Goal: Task Accomplishment & Management: Use online tool/utility

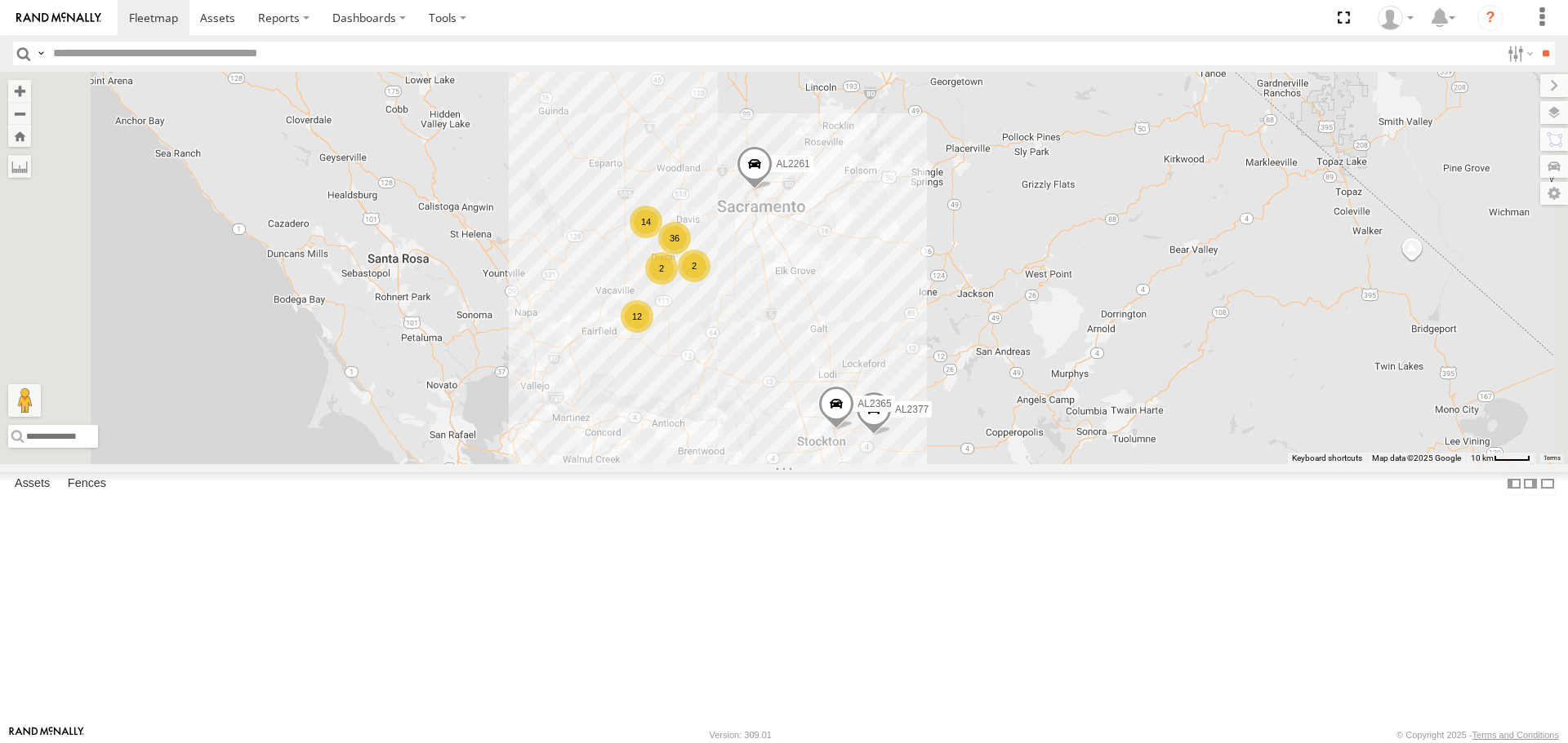
drag, startPoint x: 867, startPoint y: 251, endPoint x: 875, endPoint y: 517, distance: 266.1
click at [875, 463] on div "FRONTLOADER JD344H AL2330 PT2435 36 12 8 2 14 9 2 2 AL2261 AL2377 3 2 AL2250 AL…" at bounding box center [784, 267] width 1568 height 391
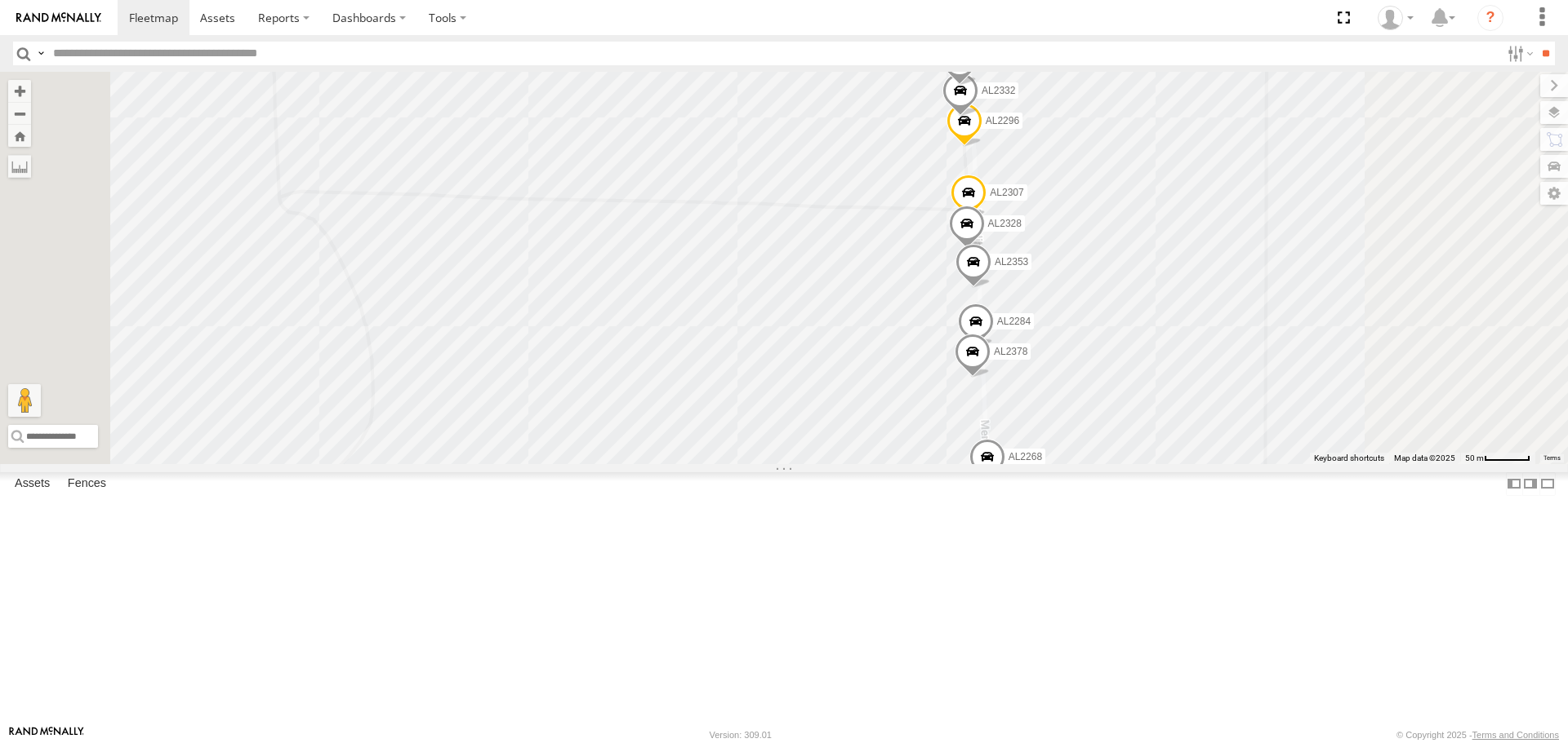
drag, startPoint x: 930, startPoint y: 459, endPoint x: 937, endPoint y: 631, distance: 172.1
click at [937, 463] on div "FRONTLOADER JD344H AL2330 PT2435 AL2261 AL2377 AL2250 AL2365 AL2249 AL2268 AL23…" at bounding box center [784, 267] width 1568 height 391
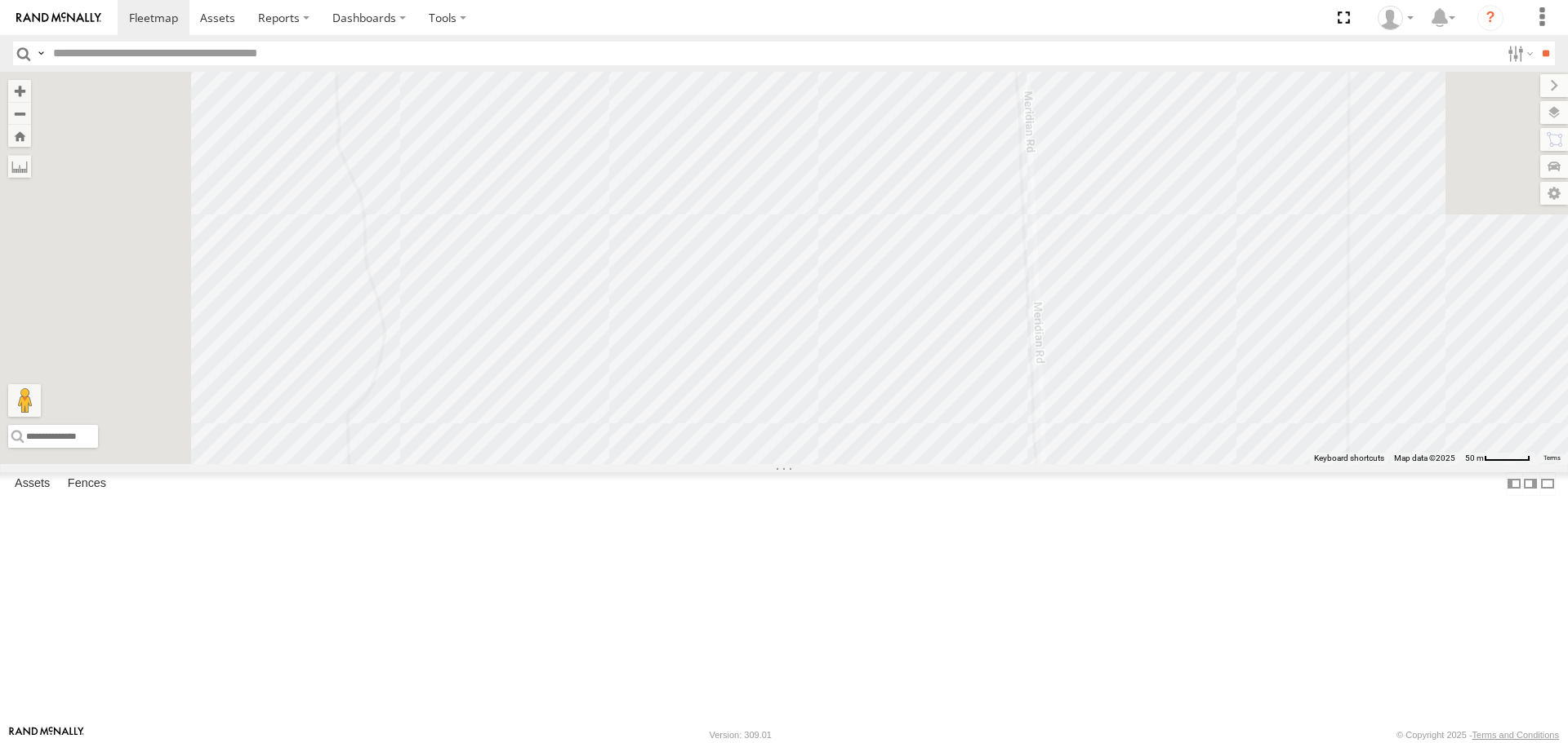
drag, startPoint x: 960, startPoint y: 376, endPoint x: 1035, endPoint y: 651, distance: 285.0
click at [1035, 463] on div "FRONTLOADER JD344H AL2330 PT2435 AL2261 AL2377 AL2250 AL2365 AL2249 AL2268 AL23…" at bounding box center [784, 267] width 1568 height 391
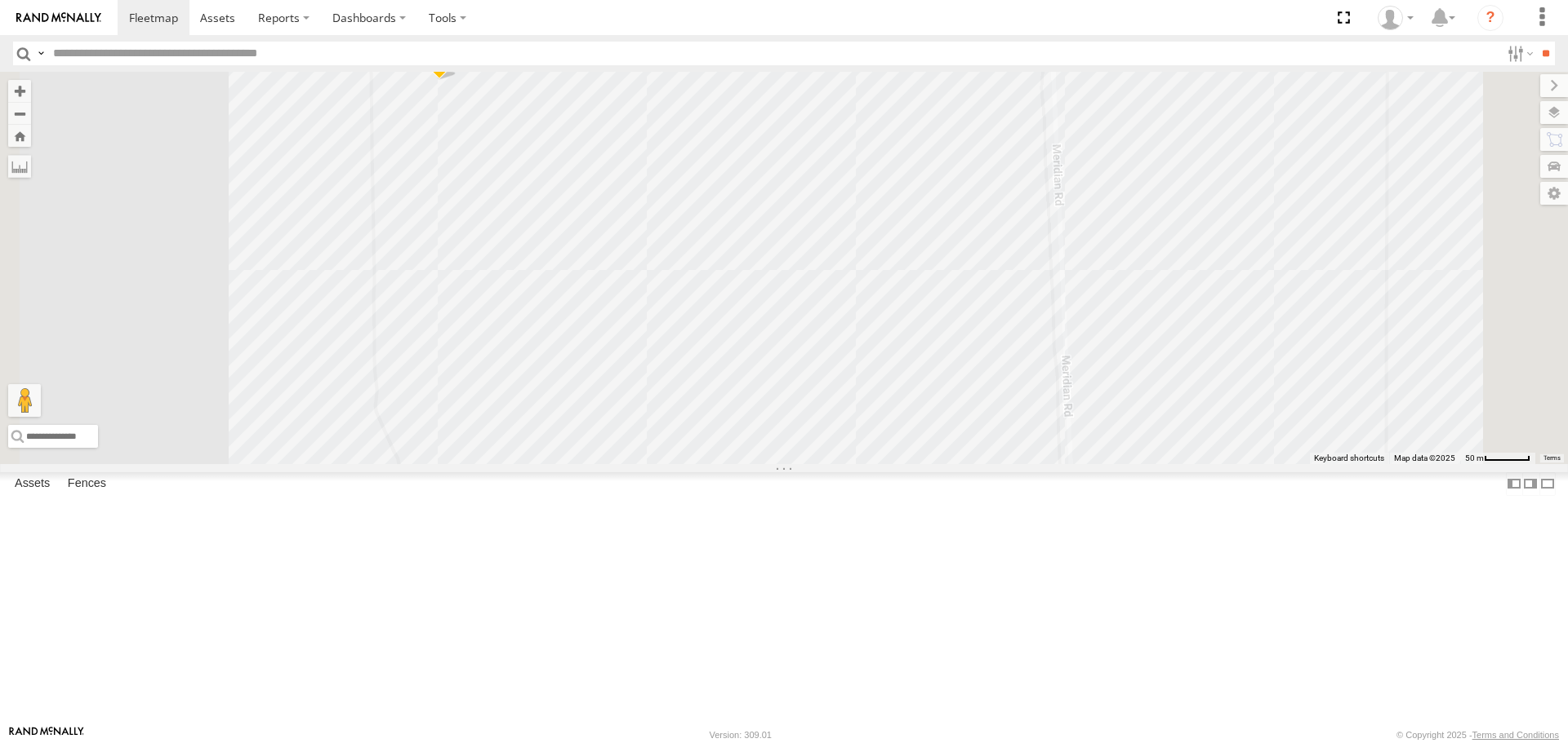
drag, startPoint x: 926, startPoint y: 366, endPoint x: 952, endPoint y: 586, distance: 221.5
click at [952, 463] on div "FRONTLOADER JD344H AL2330 PT2435 AL2261 AL2377 AL2250 AL2365 AL2249 AL2268 AL23…" at bounding box center [784, 267] width 1568 height 391
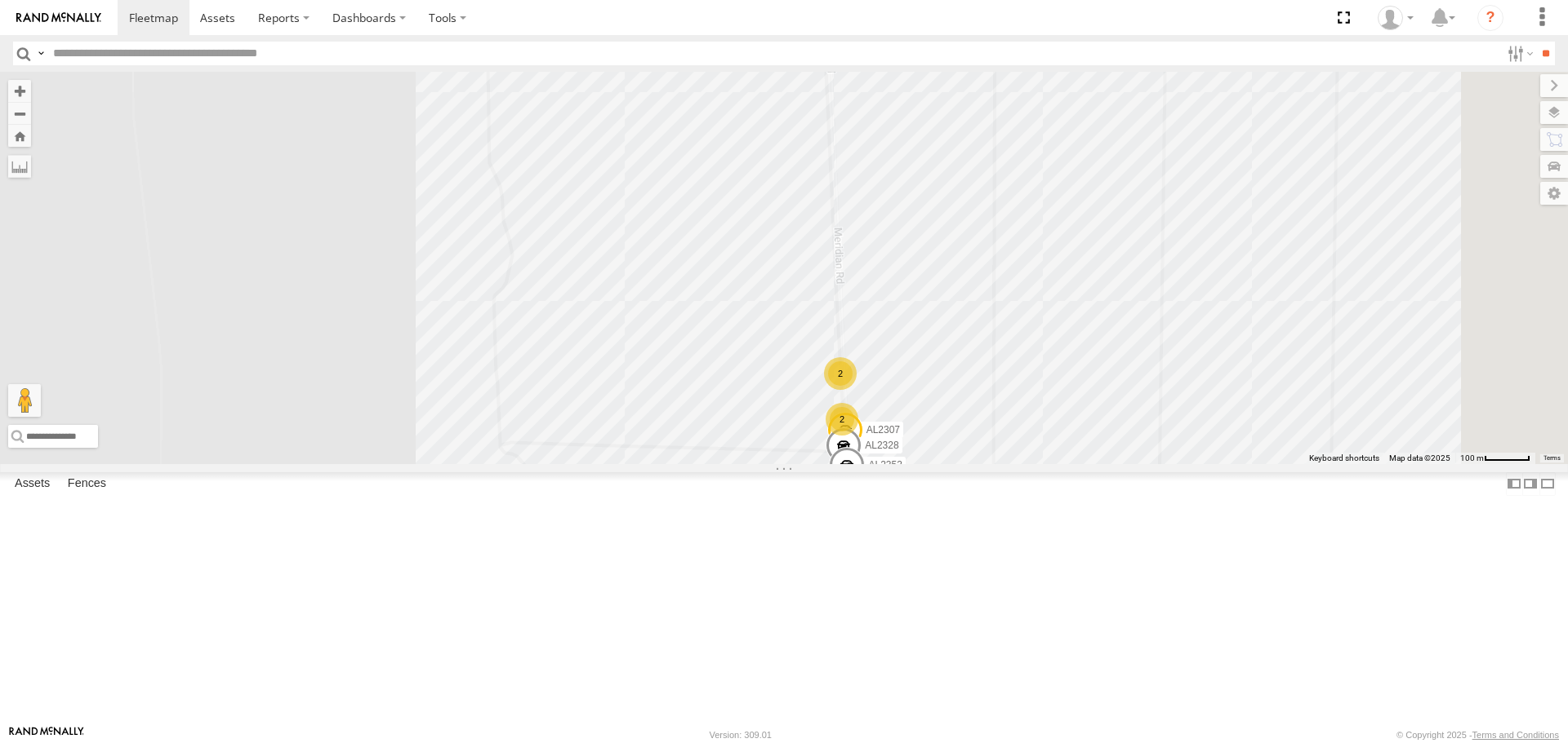
drag, startPoint x: 933, startPoint y: 477, endPoint x: 919, endPoint y: 280, distance: 197.5
click at [915, 300] on div "FRONTLOADER JD344H AL2330 PT2435 AL2261 AL2377 AL2250 AL2365 AL2249 AL2268 AL23…" at bounding box center [784, 267] width 1568 height 391
drag, startPoint x: 925, startPoint y: 307, endPoint x: 930, endPoint y: 558, distance: 251.0
click at [930, 463] on div "FRONTLOADER JD344H AL2330 PT2435 AL2261 AL2377 AL2250 AL2365 AL2249 AL2268 AL23…" at bounding box center [784, 267] width 1568 height 391
click at [1561, 111] on label at bounding box center [1538, 112] width 59 height 22
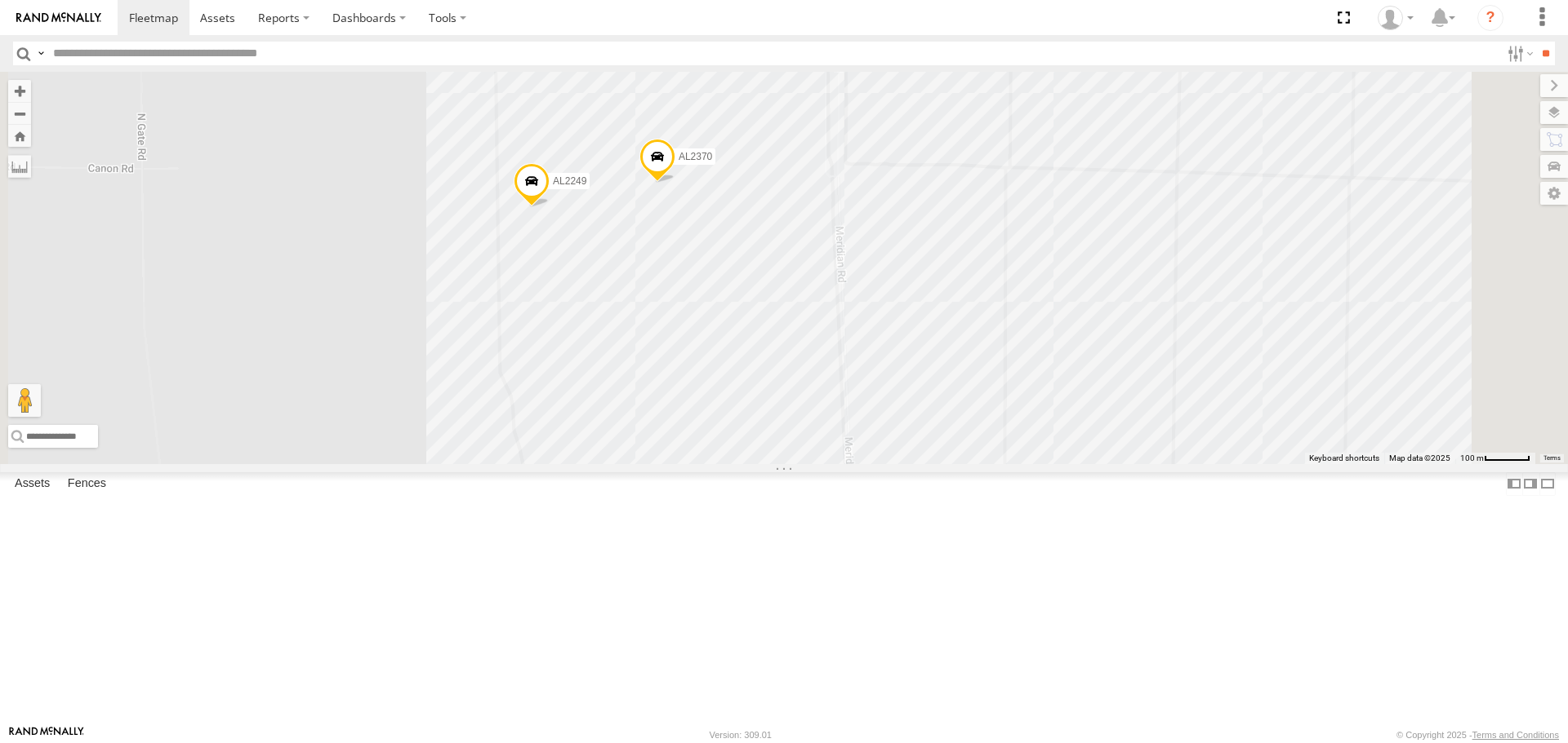
click at [0, 0] on span "Basemaps" at bounding box center [0, 0] width 0 height 0
click at [0, 0] on span "Satellite" at bounding box center [0, 0] width 0 height 0
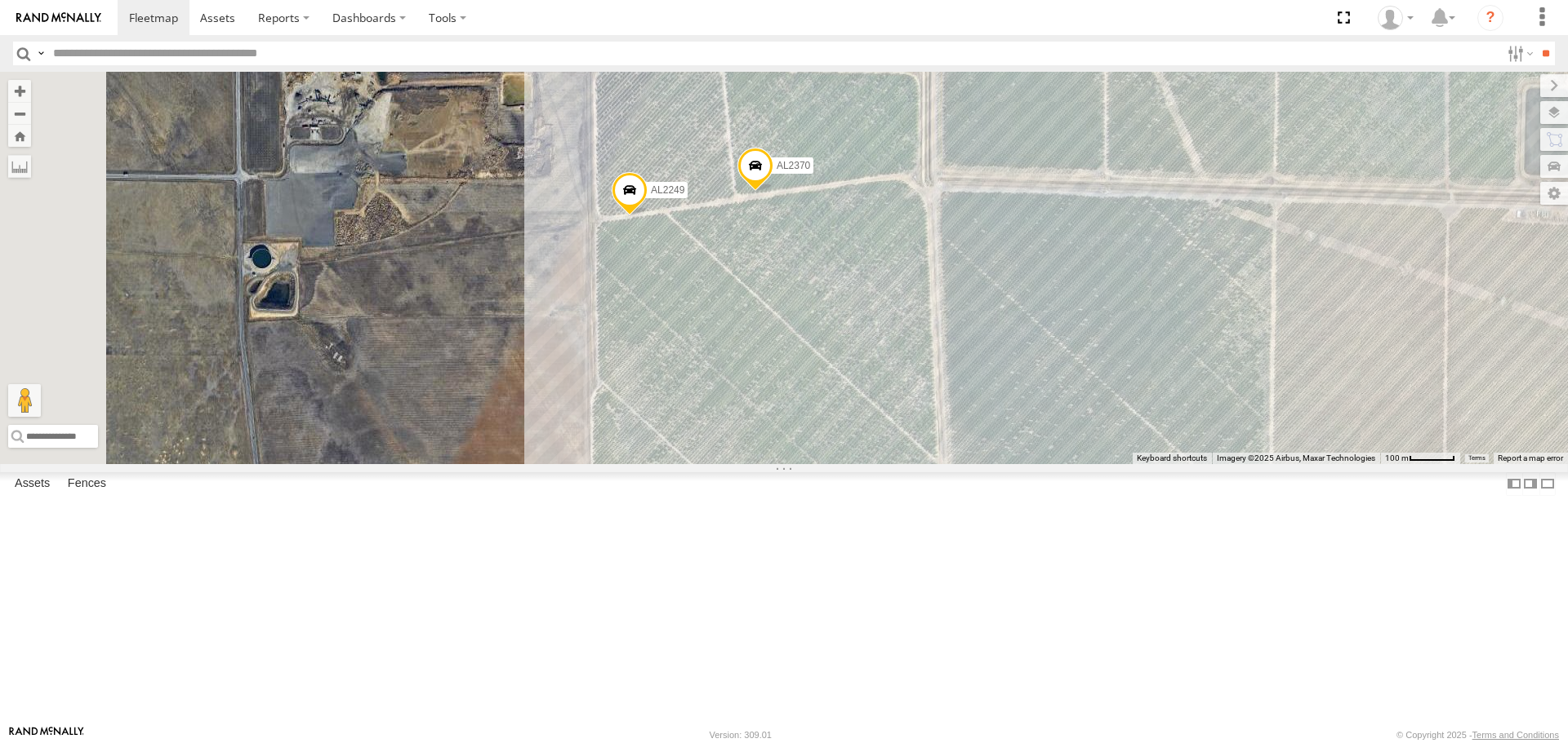
drag, startPoint x: 859, startPoint y: 469, endPoint x: 969, endPoint y: 478, distance: 110.4
click at [969, 463] on div "FRONTLOADER JD344H AL2330 PT2435 AL2261 AL2377 AL2250 AL2365 AL2249 AL2268 AL23…" at bounding box center [784, 267] width 1568 height 391
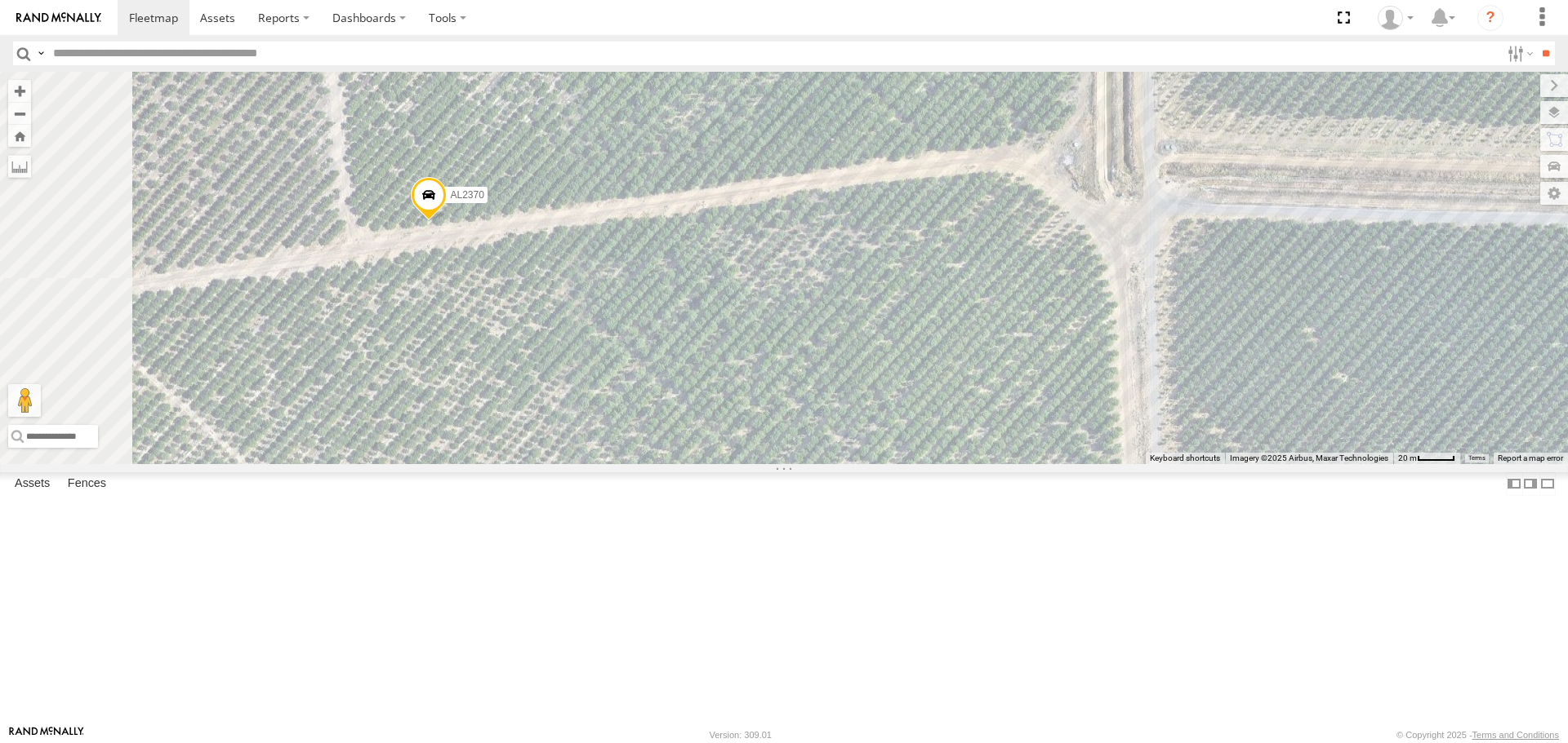
drag, startPoint x: 972, startPoint y: 394, endPoint x: 1154, endPoint y: 380, distance: 182.5
click at [1154, 380] on div "FRONTLOADER JD344H AL2330 PT2435 AL2261 AL2377 AL2250 AL2365 AL2249 AL2268 AL23…" at bounding box center [784, 267] width 1568 height 391
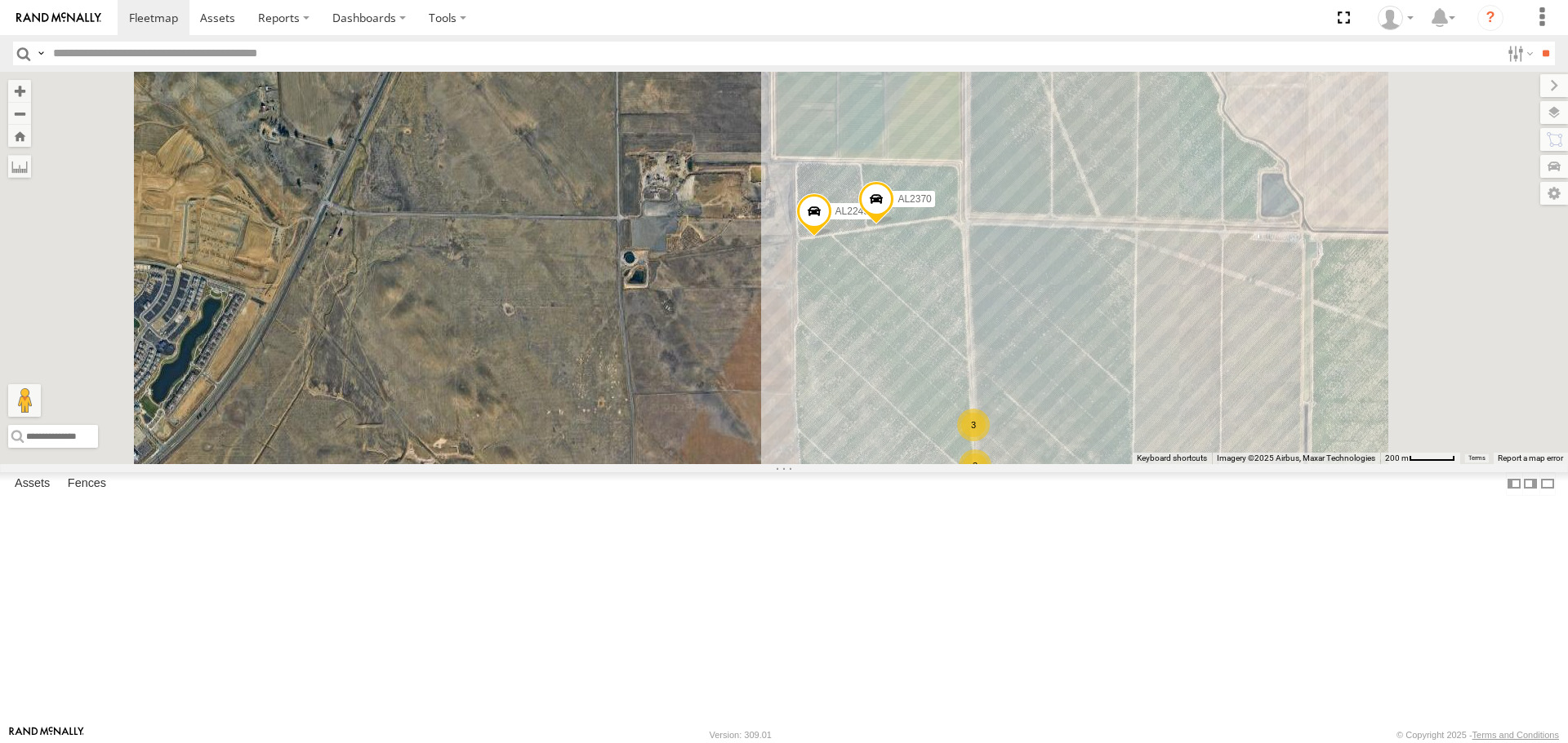
click at [1154, 207] on div "FRONTLOADER JD344H AL2330 PT2435 AL2261 AL2377 AL2250 AL2365 AL2249 AL2268 AL23…" at bounding box center [784, 267] width 1568 height 391
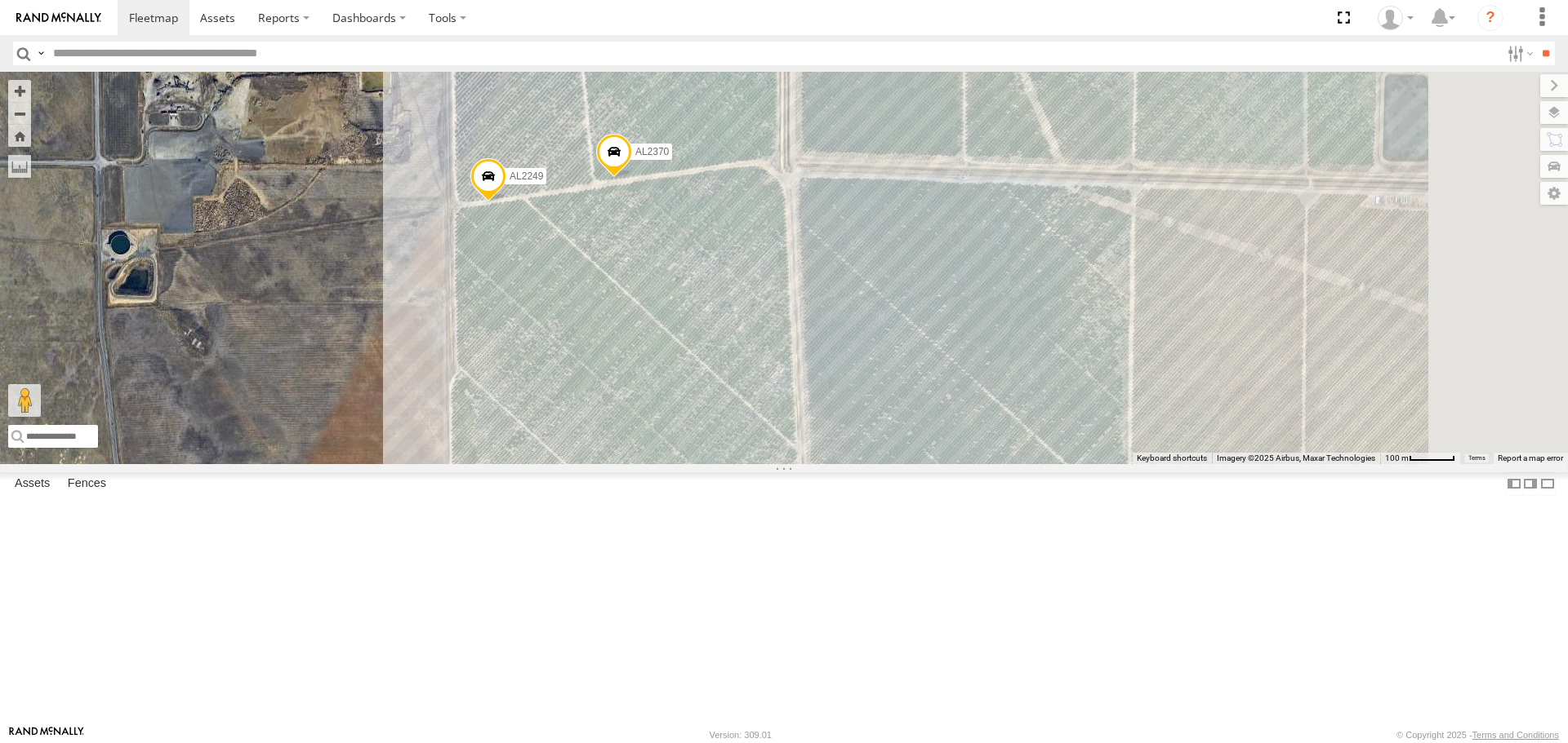
drag, startPoint x: 1237, startPoint y: 304, endPoint x: 1033, endPoint y: 262, distance: 208.3
click at [1041, 264] on div "FRONTLOADER JD344H AL2330 PT2435 AL2261 AL2377 AL2250 AL2365 AL2249 AL2268 AL23…" at bounding box center [784, 267] width 1568 height 391
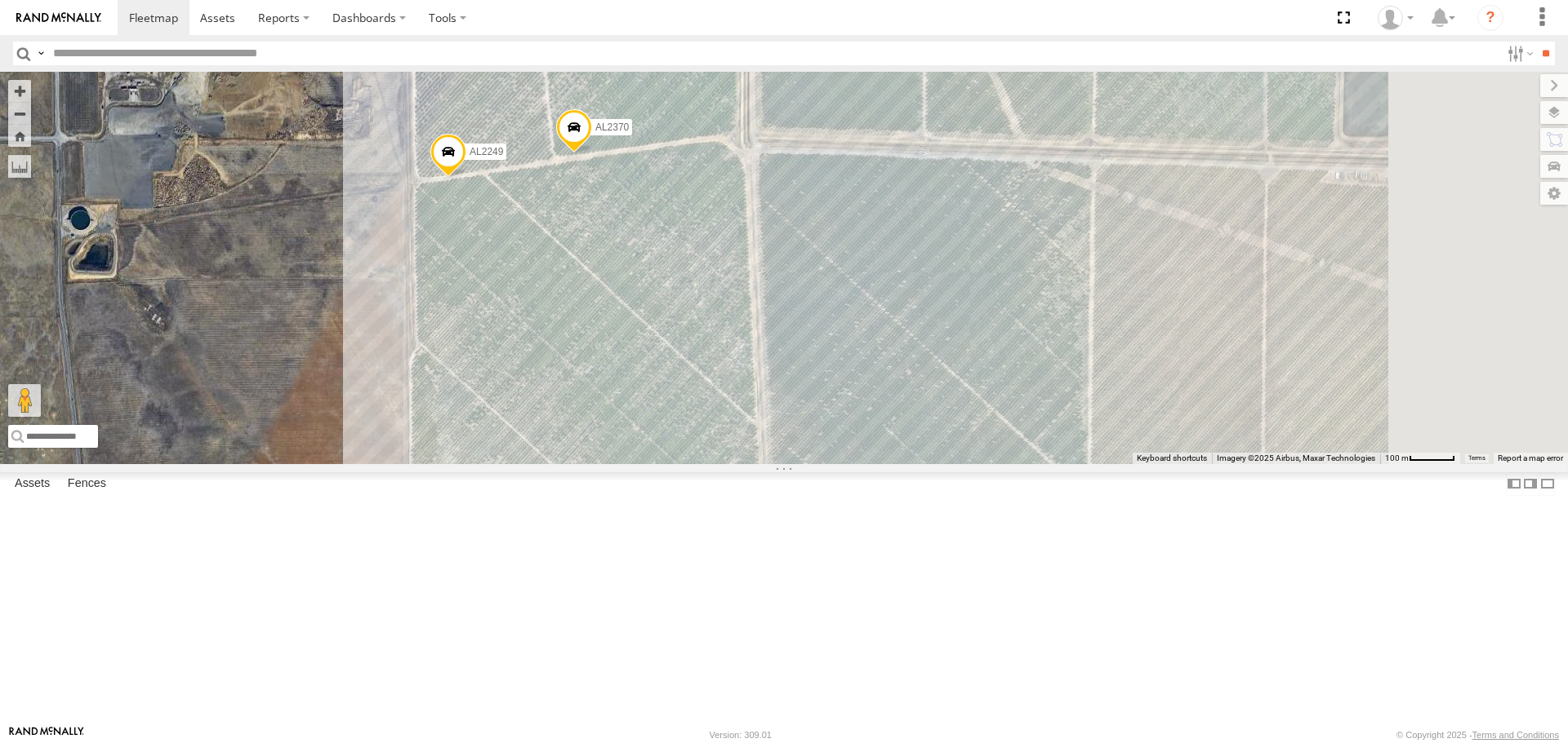
drag, startPoint x: 988, startPoint y: 258, endPoint x: 1062, endPoint y: 255, distance: 74.1
click at [1062, 255] on div "FRONTLOADER JD344H AL2330 PT2435 AL2261 AL2377 AL2250 AL2365 AL2249 AL2268 AL23…" at bounding box center [784, 267] width 1568 height 391
